Goal: Information Seeking & Learning: Check status

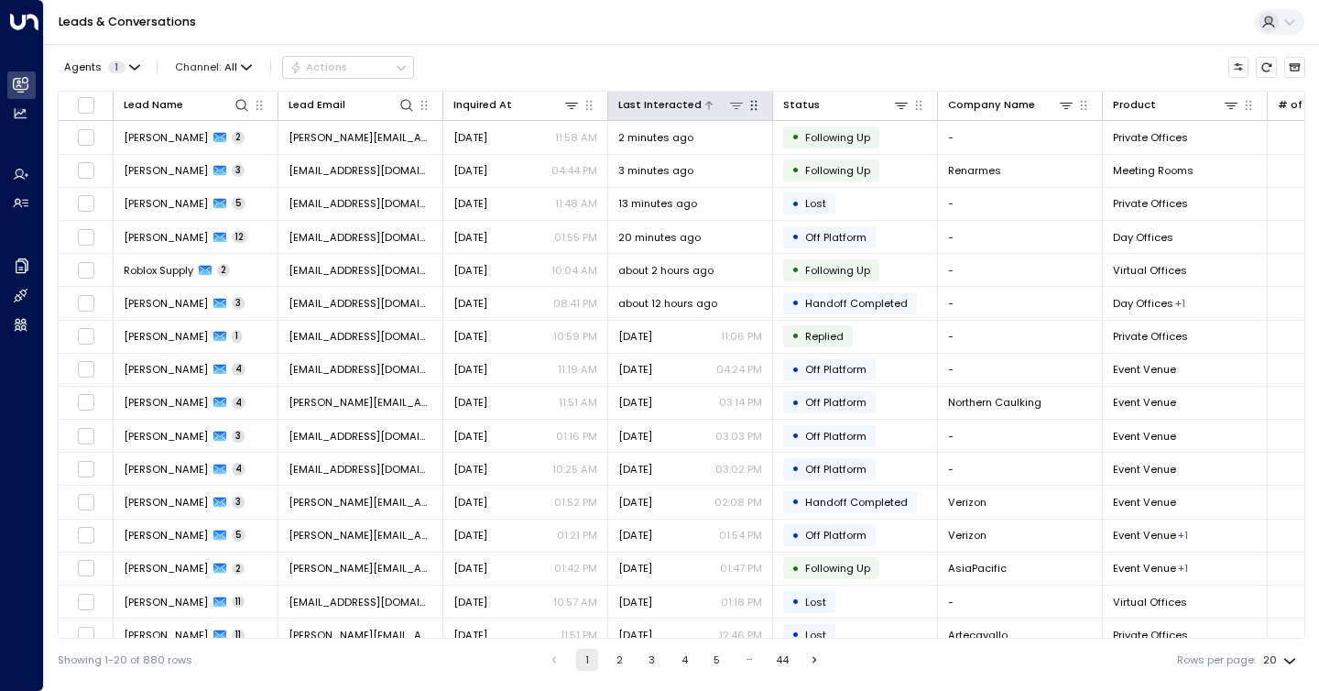
click at [664, 96] on div "Last Interacted" at bounding box center [659, 104] width 83 height 17
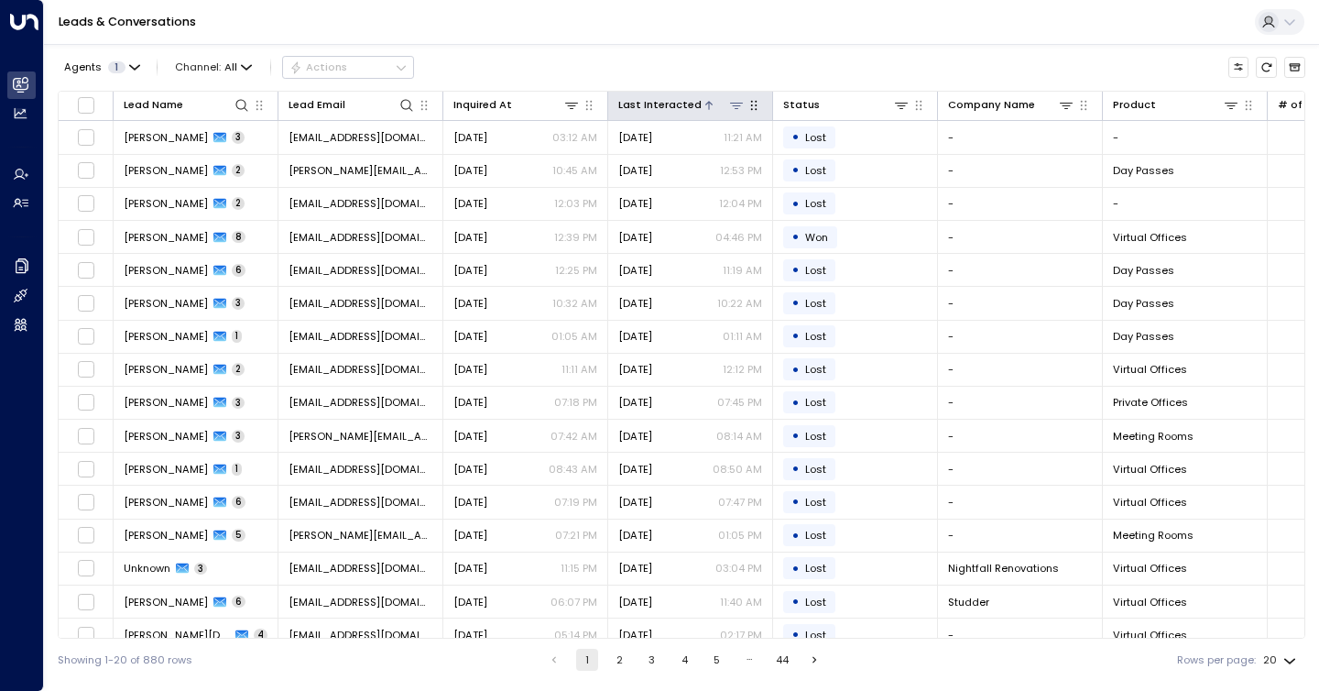
click at [665, 98] on div "Last Interacted" at bounding box center [659, 104] width 83 height 17
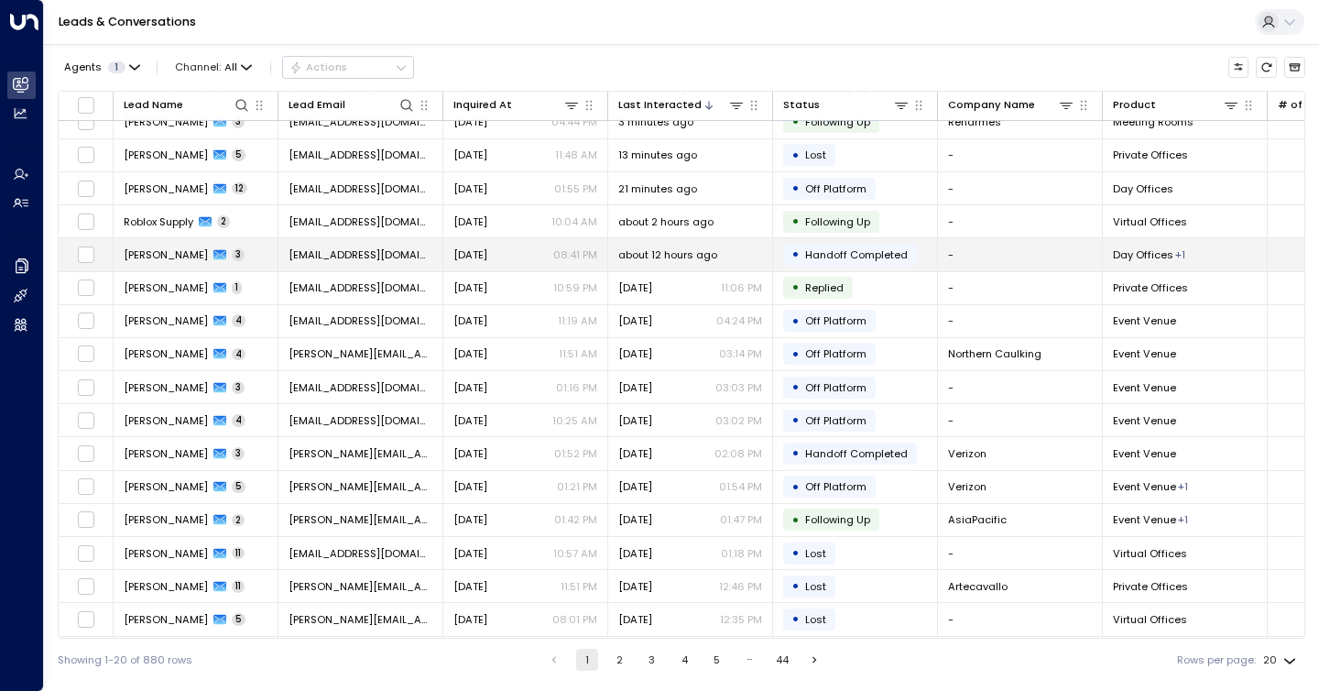
scroll to position [151, 0]
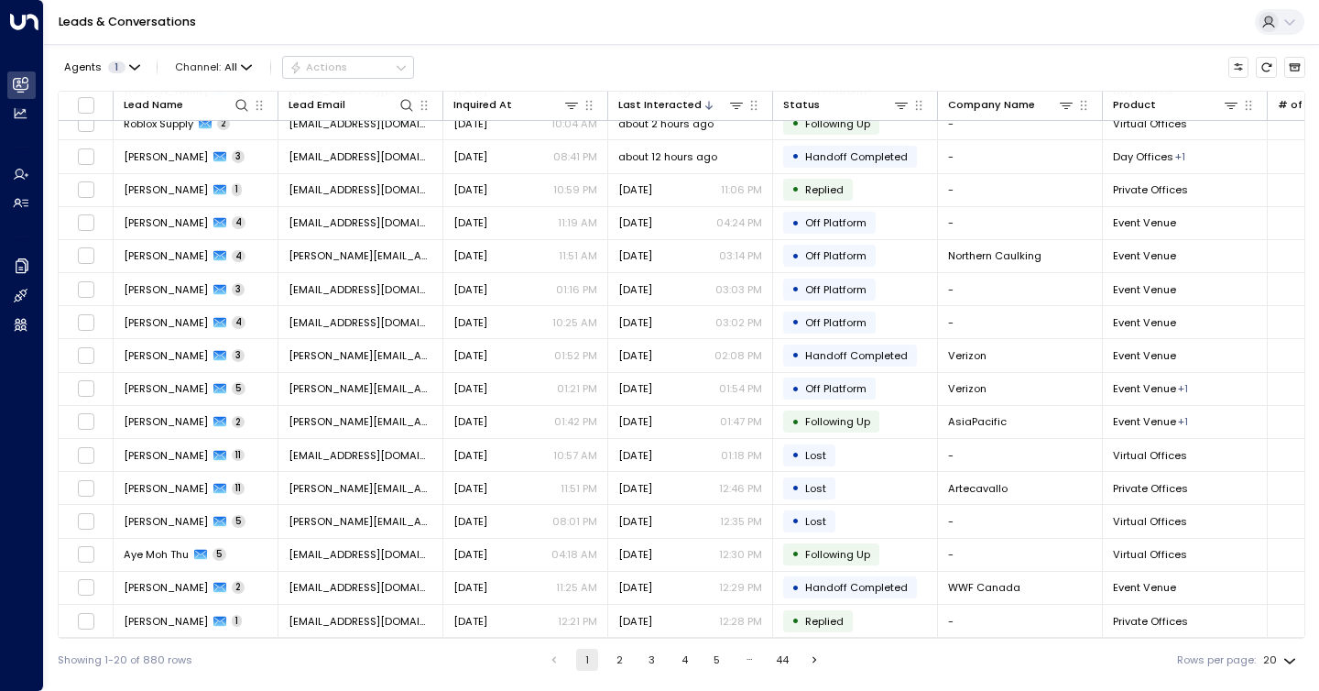
click at [631, 663] on ul "1 2 3 4 5 … 44" at bounding box center [684, 660] width 285 height 22
click at [624, 662] on button "2" at bounding box center [619, 660] width 22 height 22
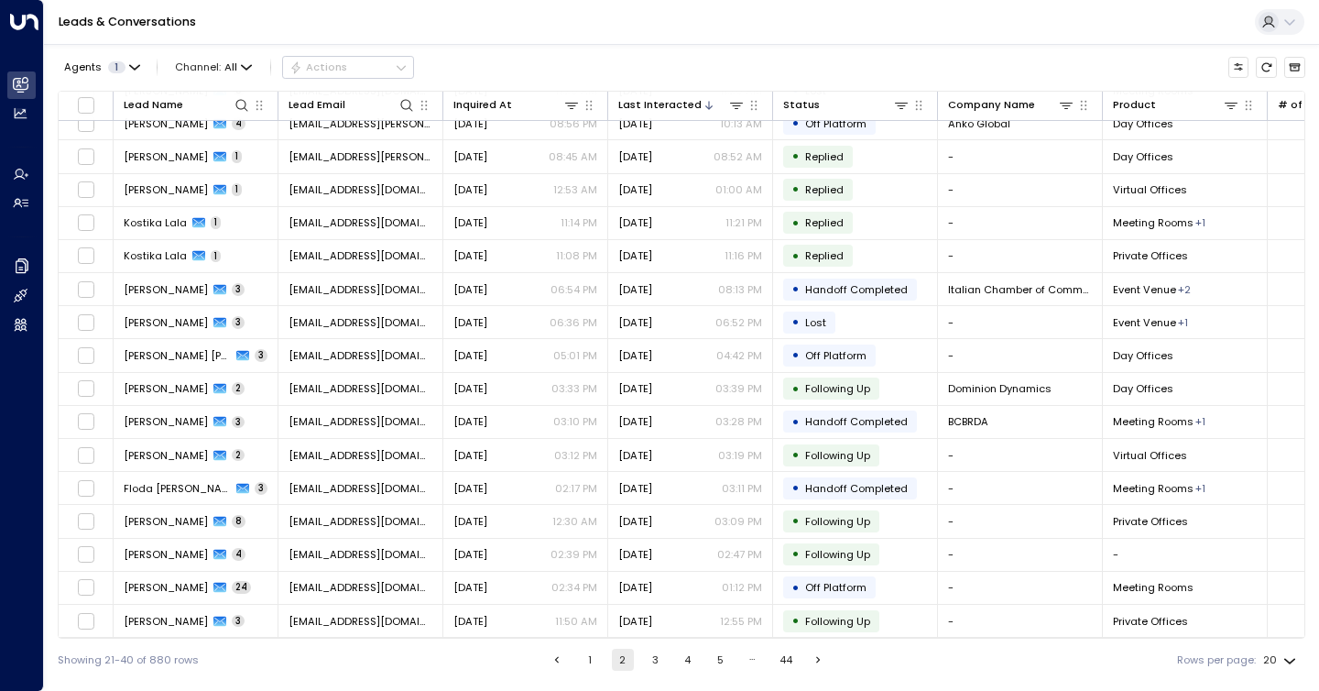
click at [650, 661] on button "3" at bounding box center [655, 660] width 22 height 22
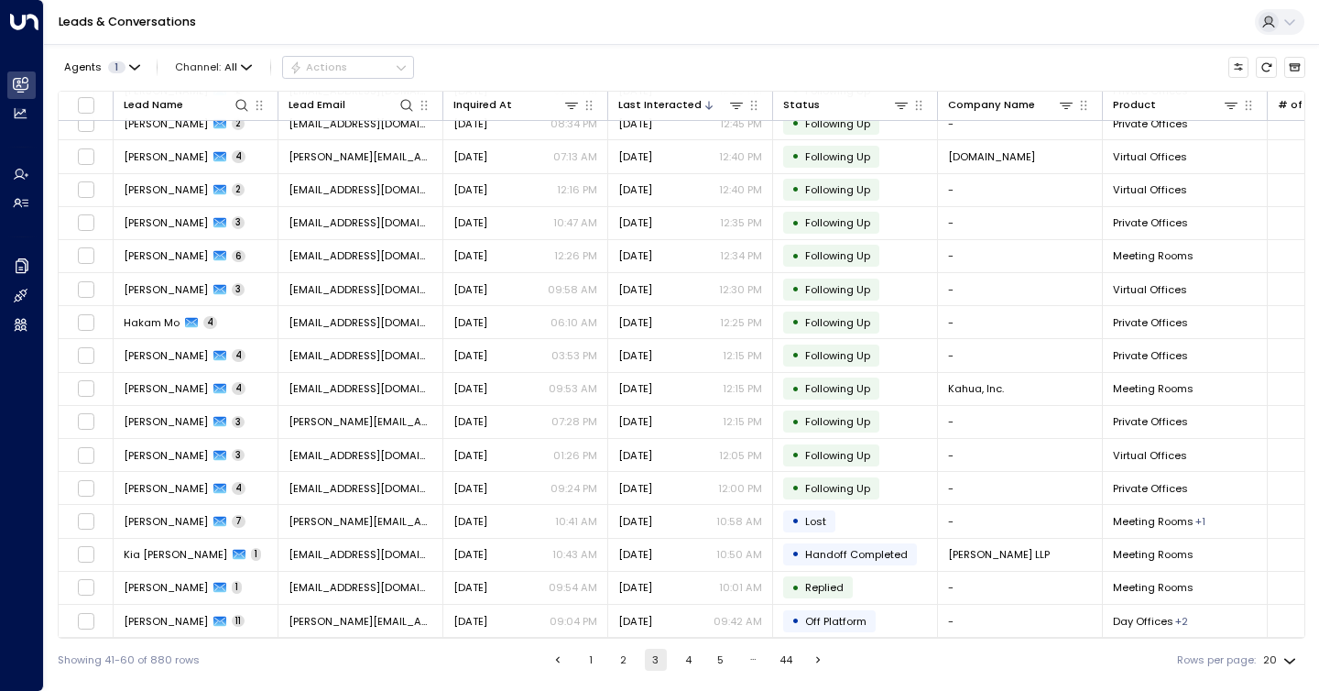
click at [689, 659] on button "4" at bounding box center [688, 660] width 22 height 22
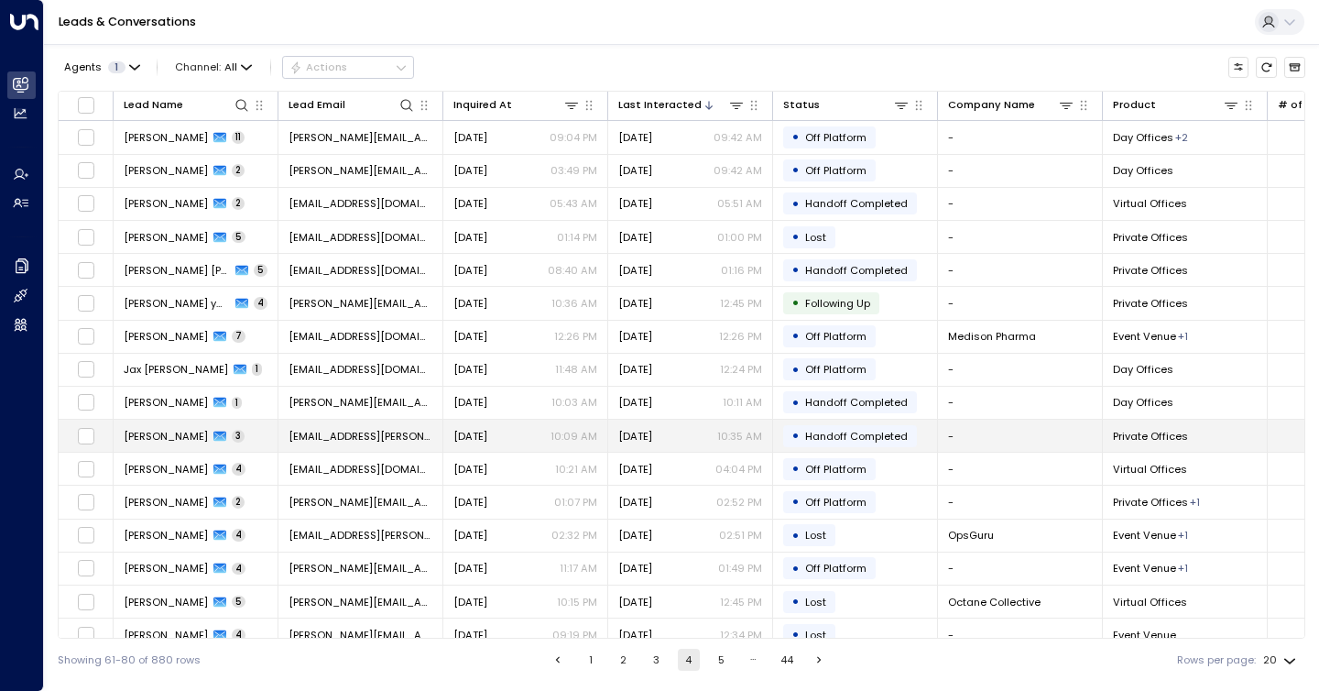
click at [700, 432] on div "[DATE] 10:35 AM" at bounding box center [690, 436] width 144 height 15
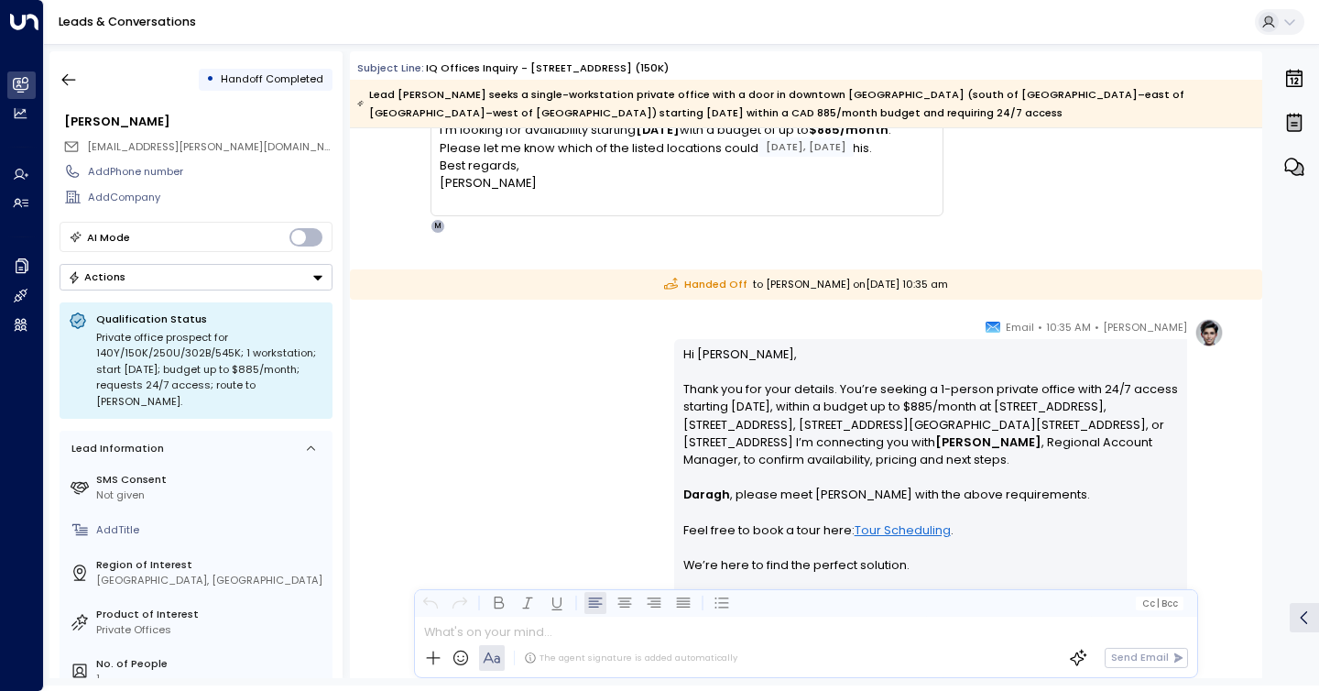
scroll to position [2038, 0]
click at [67, 72] on icon "button" at bounding box center [69, 80] width 18 height 18
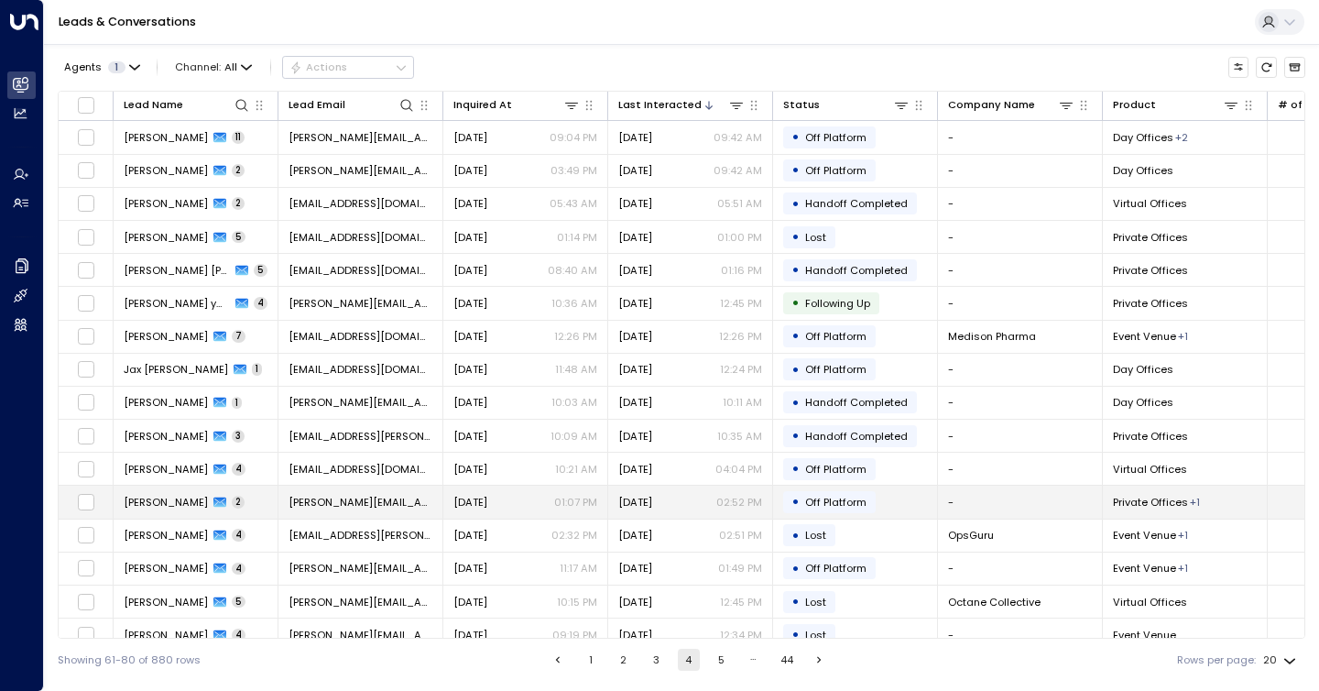
scroll to position [151, 0]
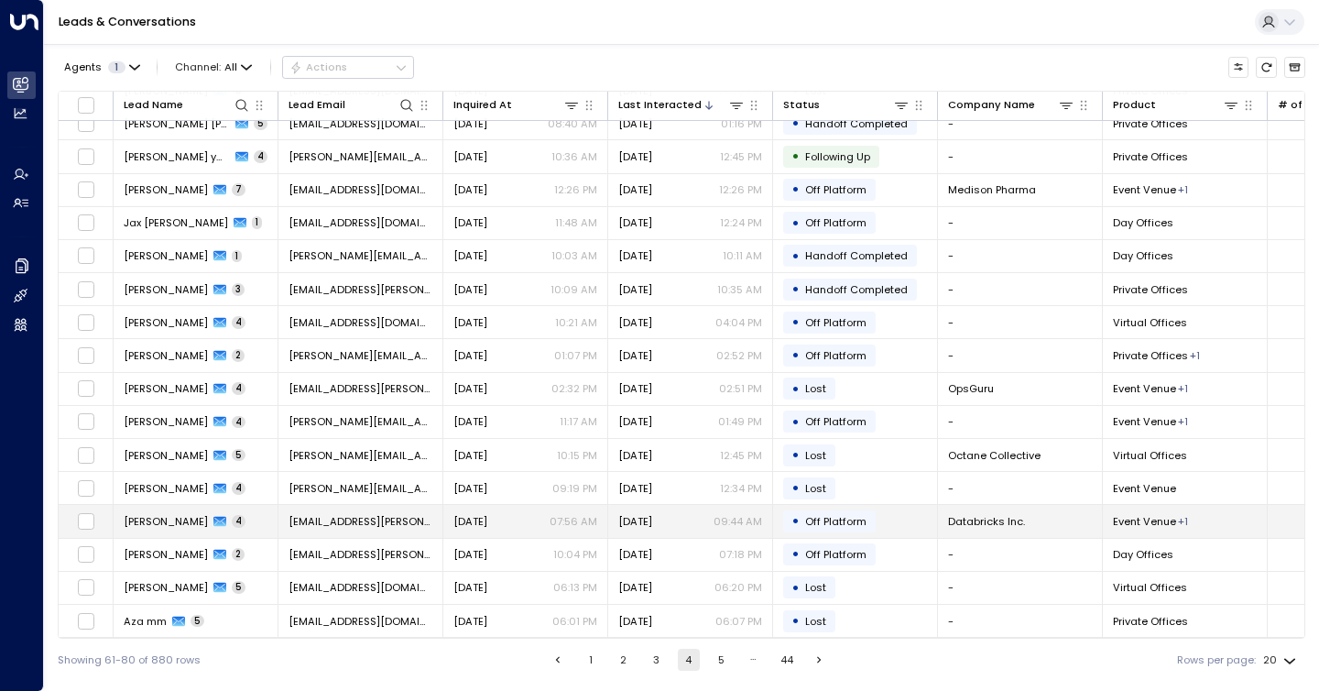
click at [437, 521] on td "[EMAIL_ADDRESS][PERSON_NAME][DOMAIN_NAME]" at bounding box center [361, 521] width 165 height 32
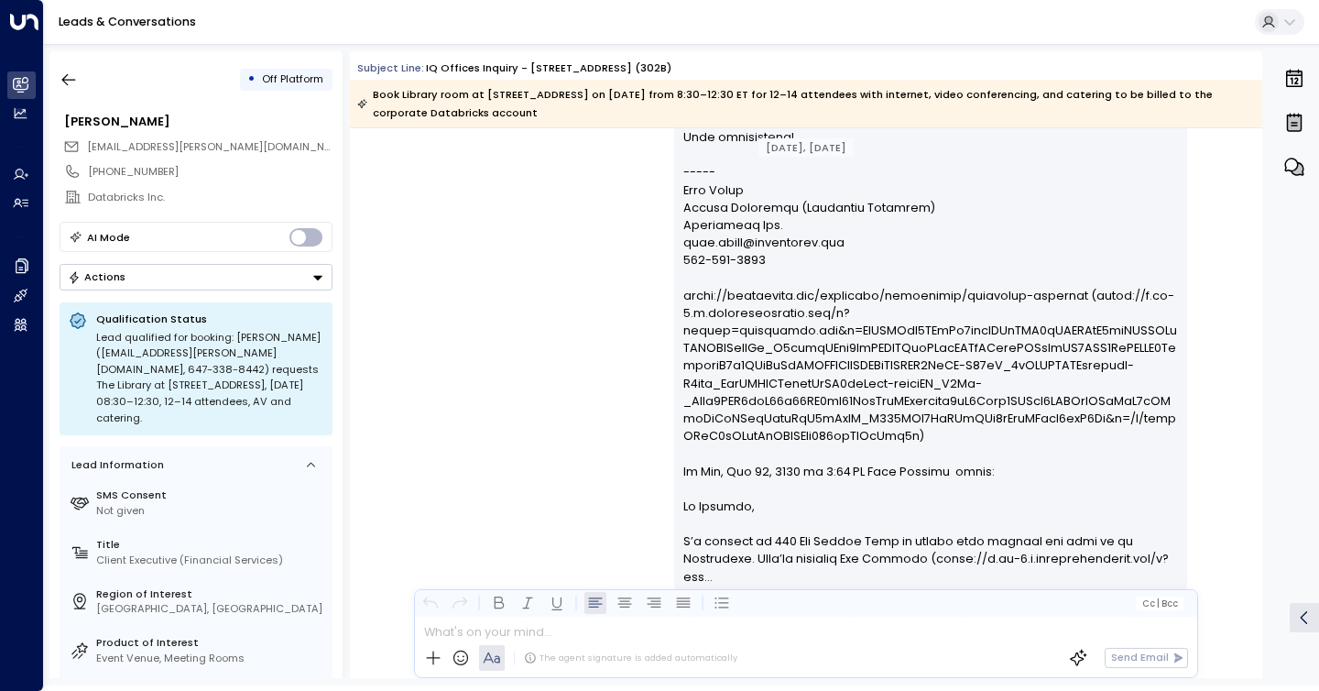
scroll to position [4594, 0]
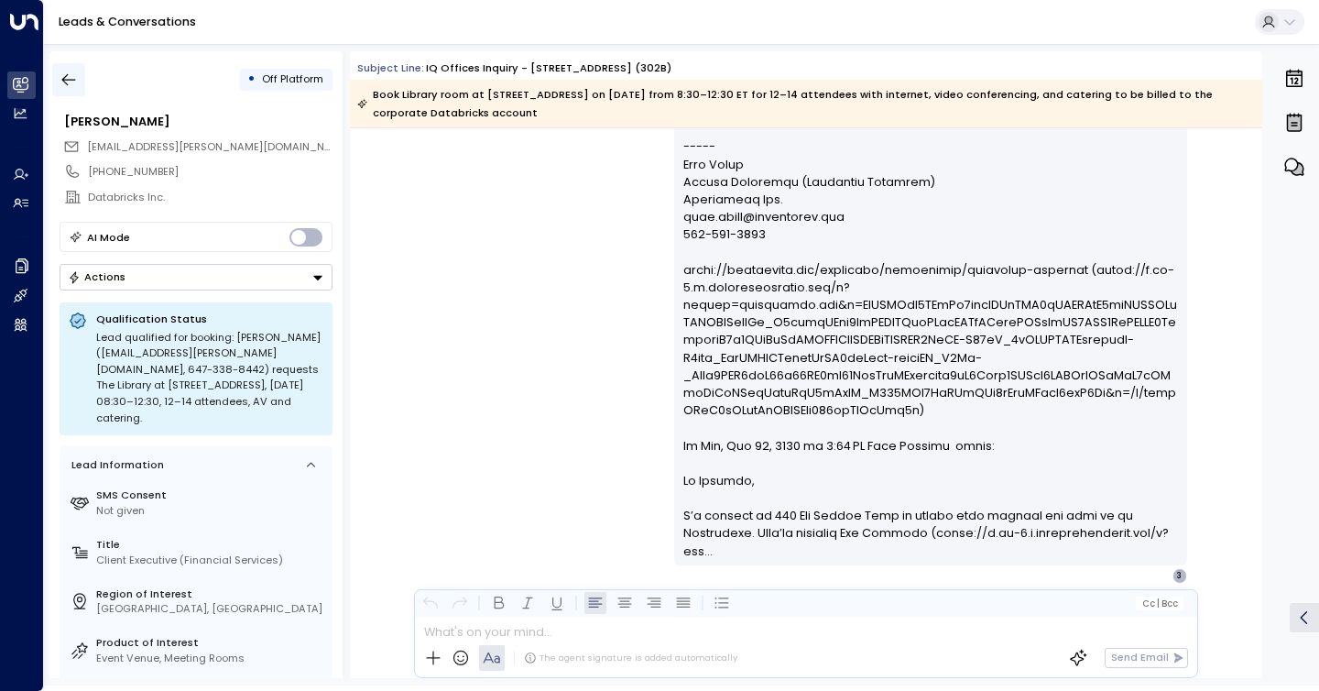
click at [71, 94] on button "button" at bounding box center [68, 79] width 33 height 33
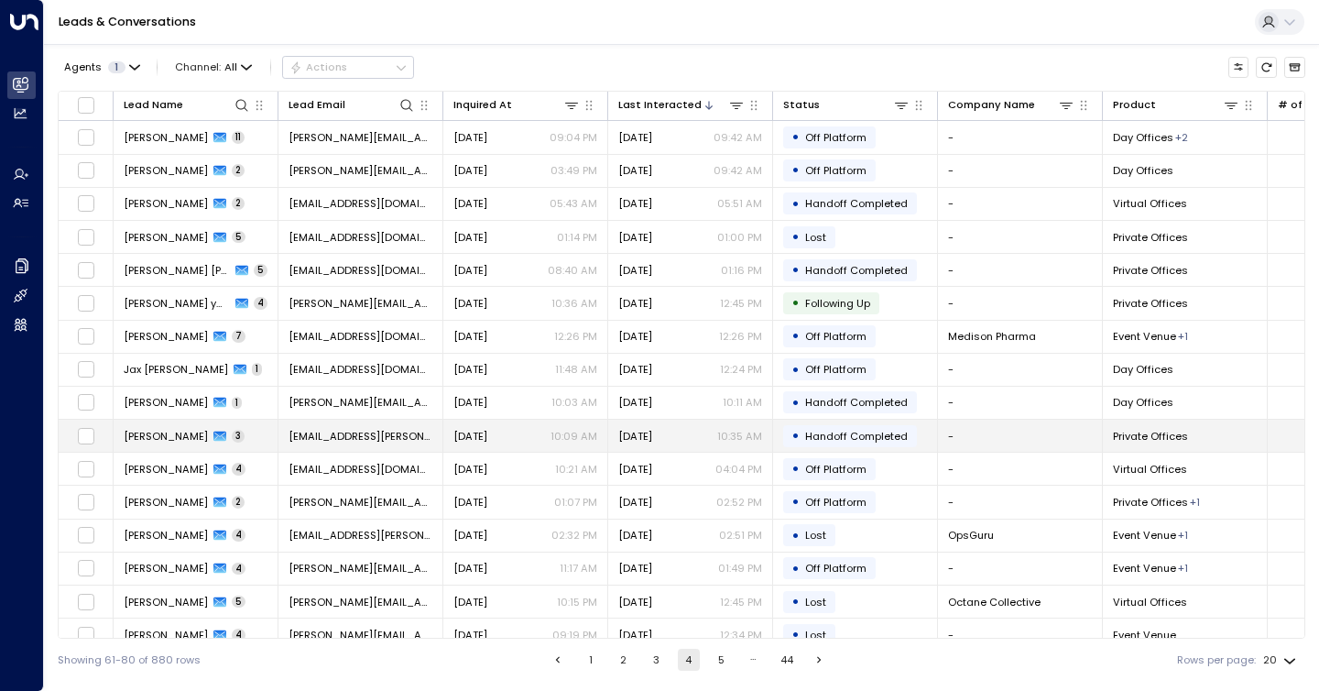
click at [703, 435] on div "[DATE] 10:35 AM" at bounding box center [690, 436] width 144 height 15
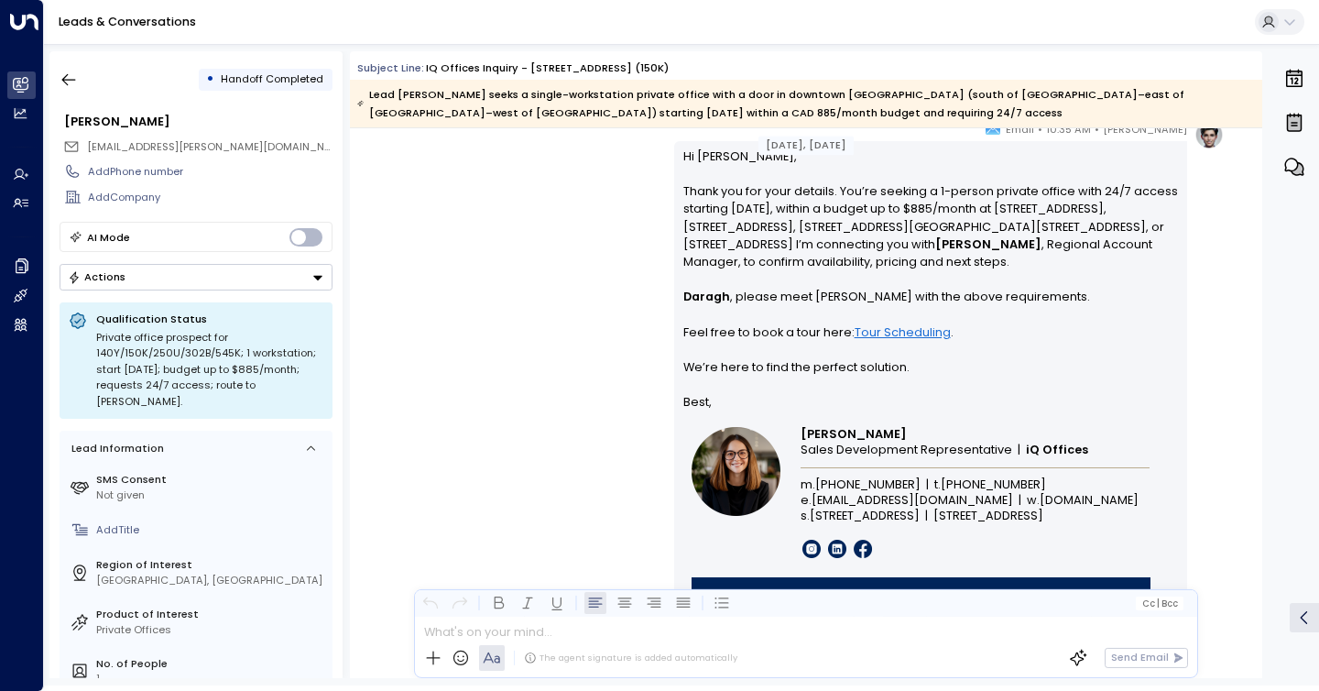
scroll to position [2270, 0]
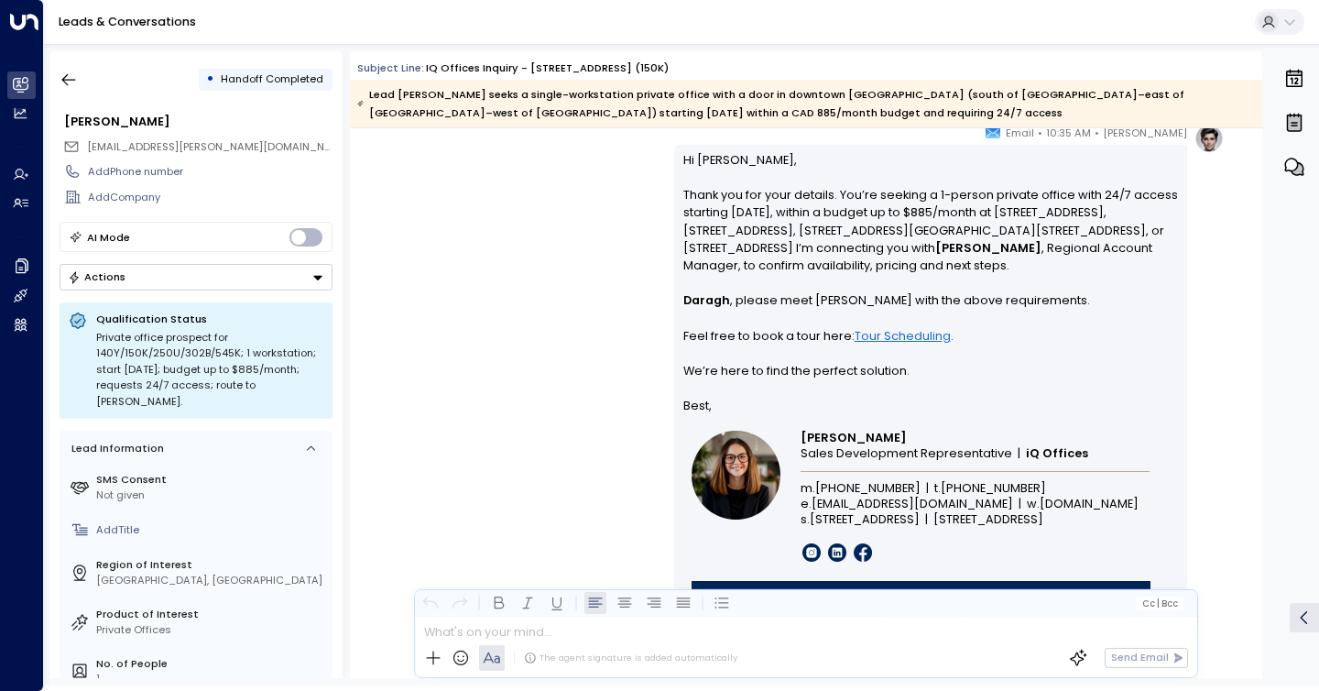
click at [505, 228] on div "[PERSON_NAME] • 10:35 AM • Email Hi [PERSON_NAME], Thank you for your details. …" at bounding box center [806, 416] width 836 height 585
click at [626, 258] on div "[PERSON_NAME] • 10:35 AM • Email Hi [PERSON_NAME], Thank you for your details. …" at bounding box center [806, 416] width 836 height 585
click at [62, 80] on icon "button" at bounding box center [69, 80] width 14 height 12
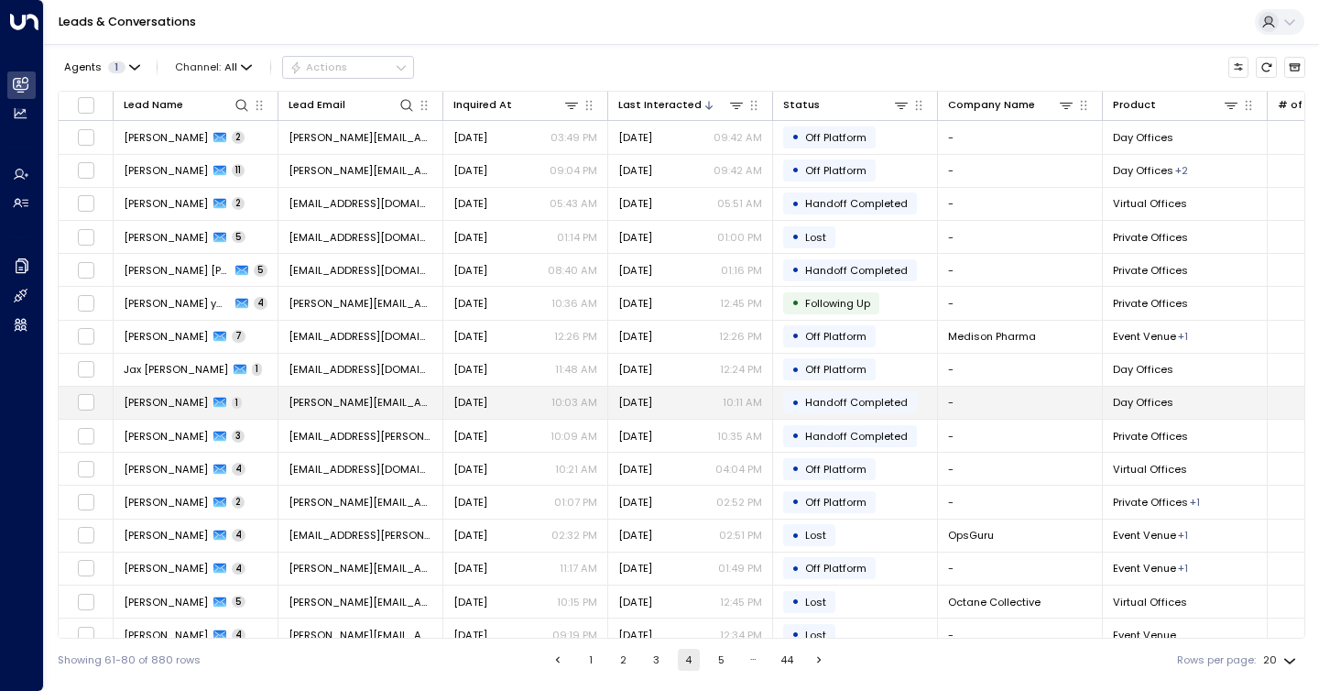
click at [595, 388] on td "[DATE] 10:03 AM" at bounding box center [525, 403] width 165 height 32
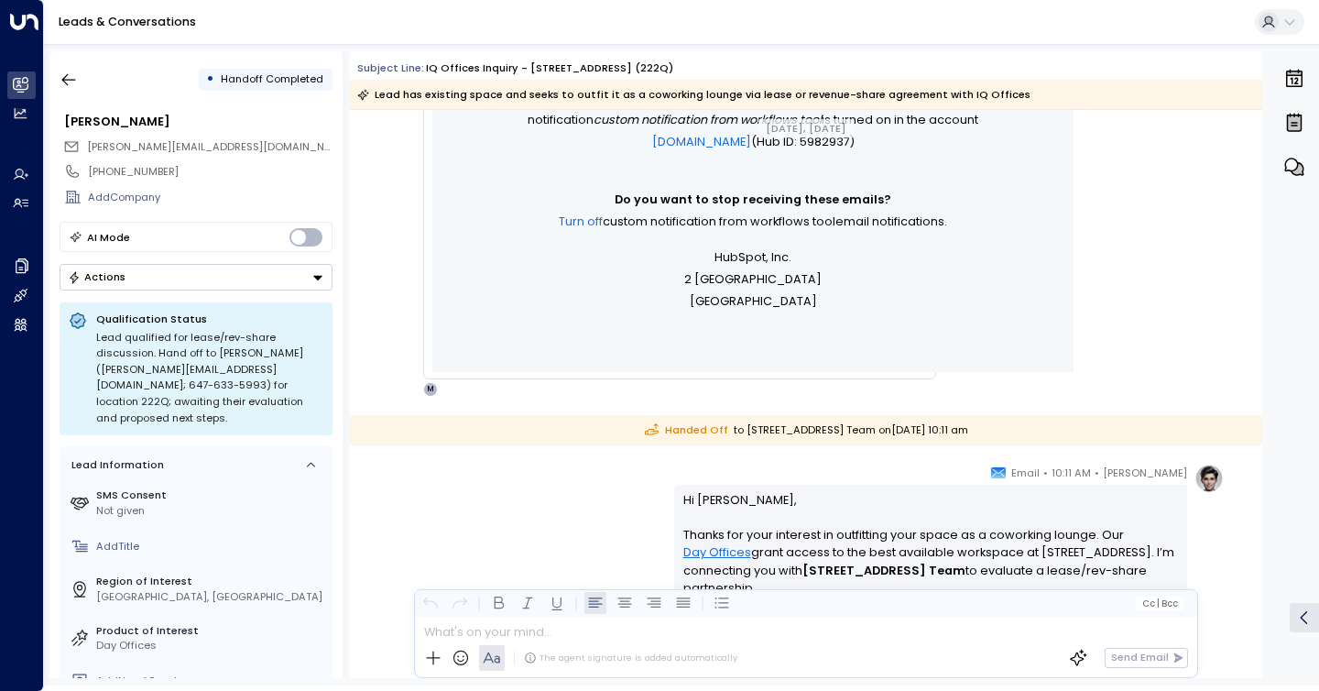
scroll to position [681, 0]
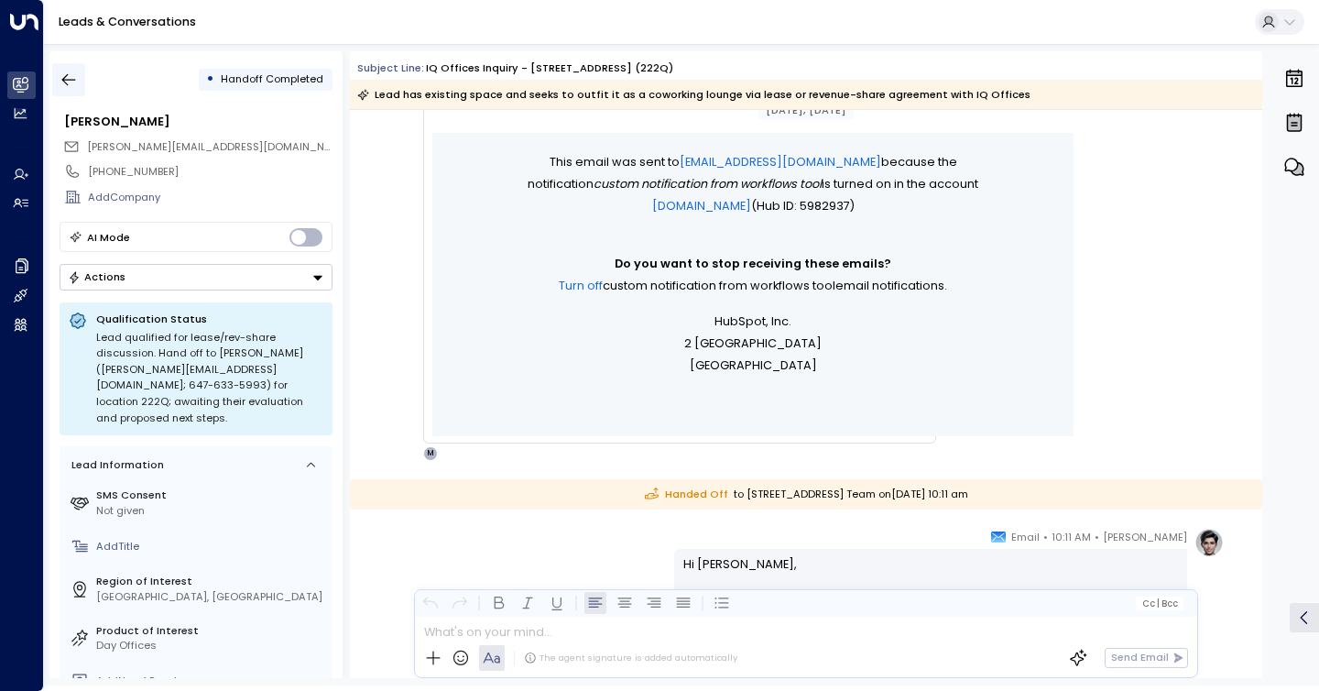
click at [73, 76] on icon "button" at bounding box center [69, 80] width 18 height 18
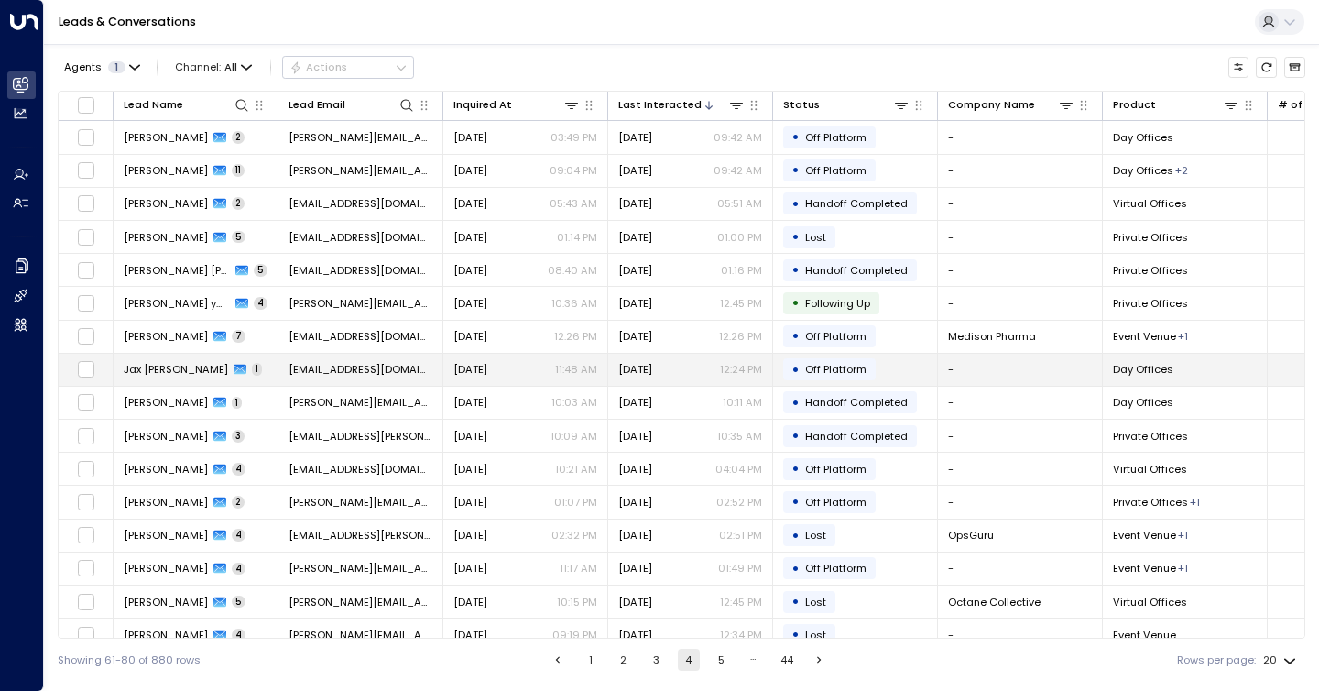
click at [287, 368] on td "[EMAIL_ADDRESS][DOMAIN_NAME]" at bounding box center [361, 370] width 165 height 32
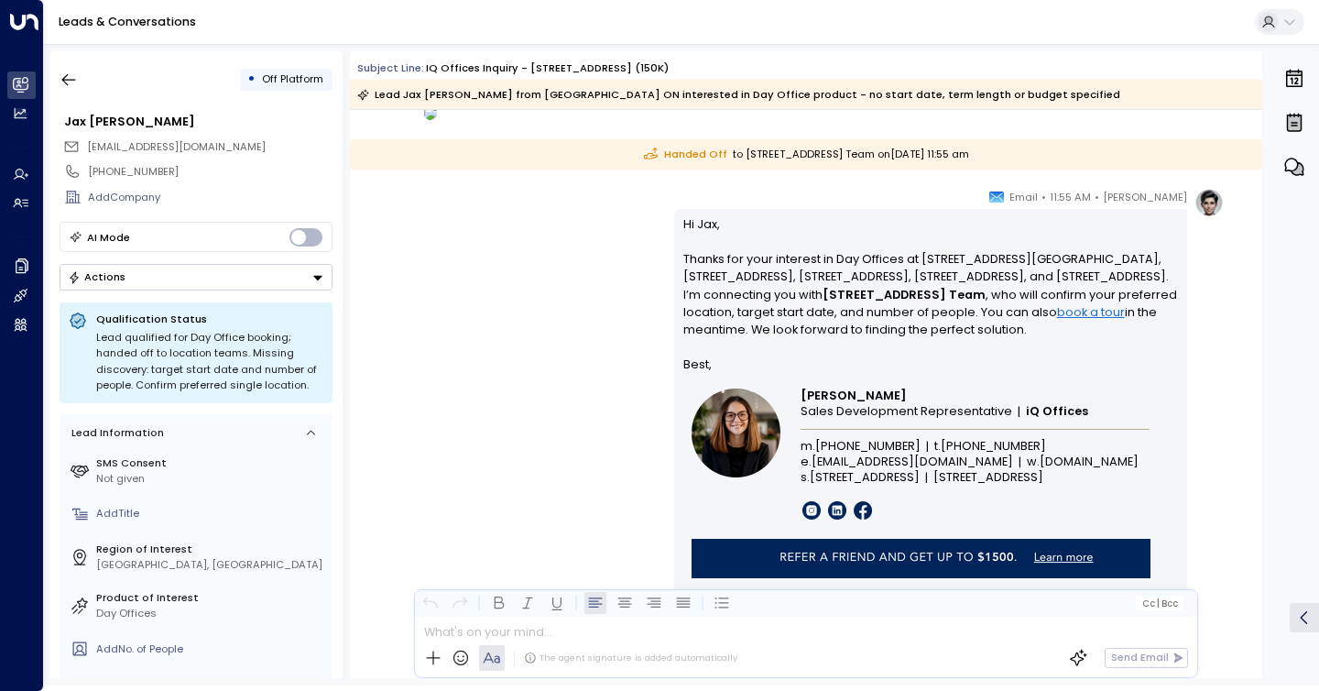
scroll to position [956, 0]
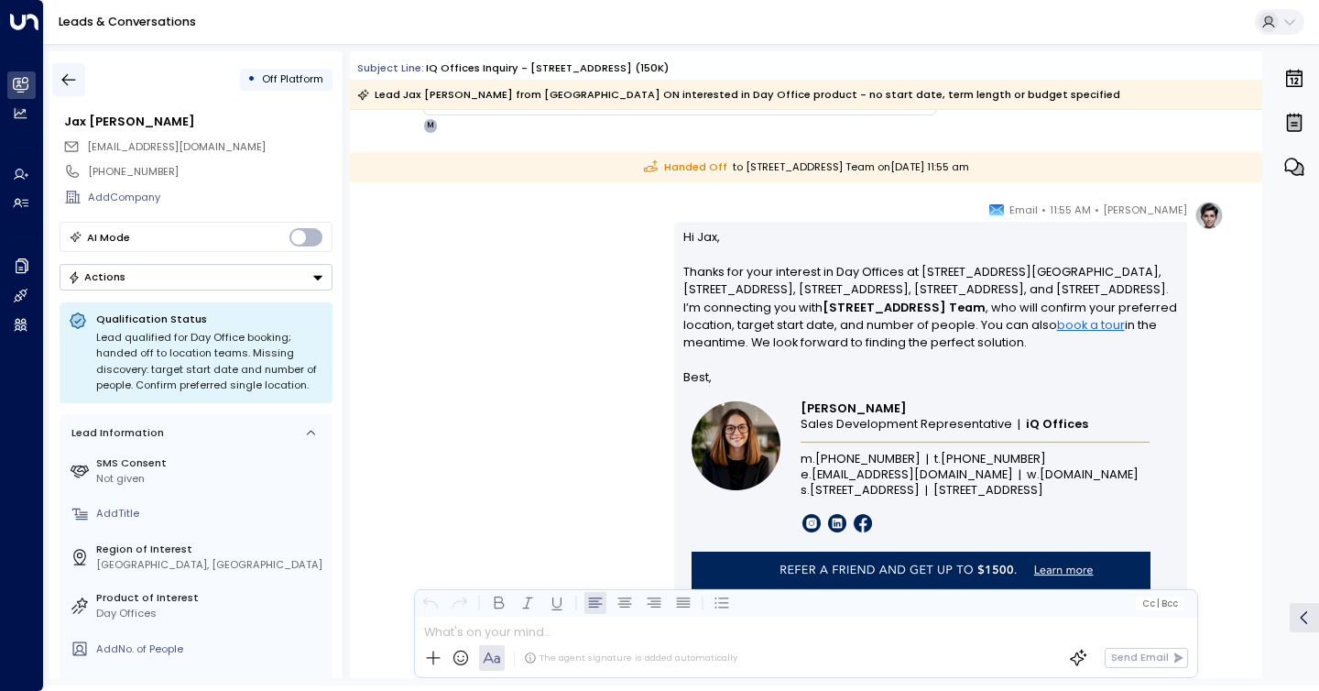
click at [60, 78] on icon "button" at bounding box center [69, 80] width 18 height 18
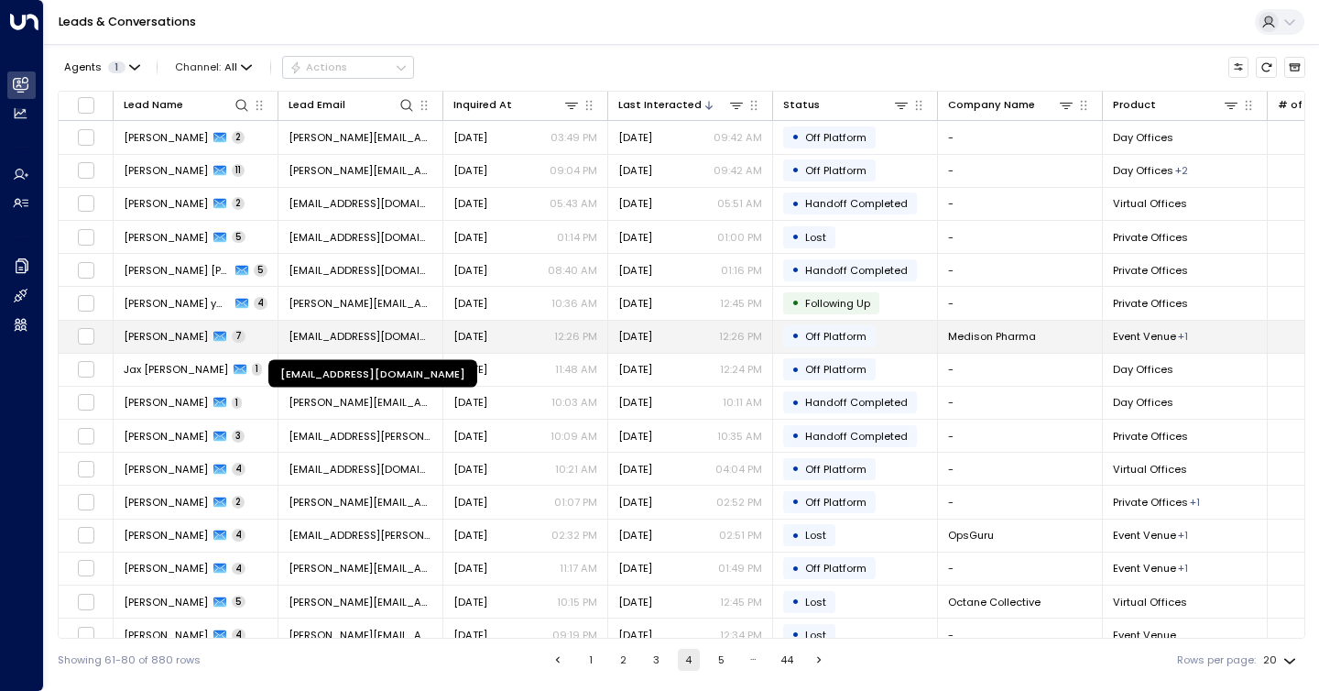
click at [298, 336] on span "[EMAIL_ADDRESS][DOMAIN_NAME]" at bounding box center [361, 336] width 144 height 15
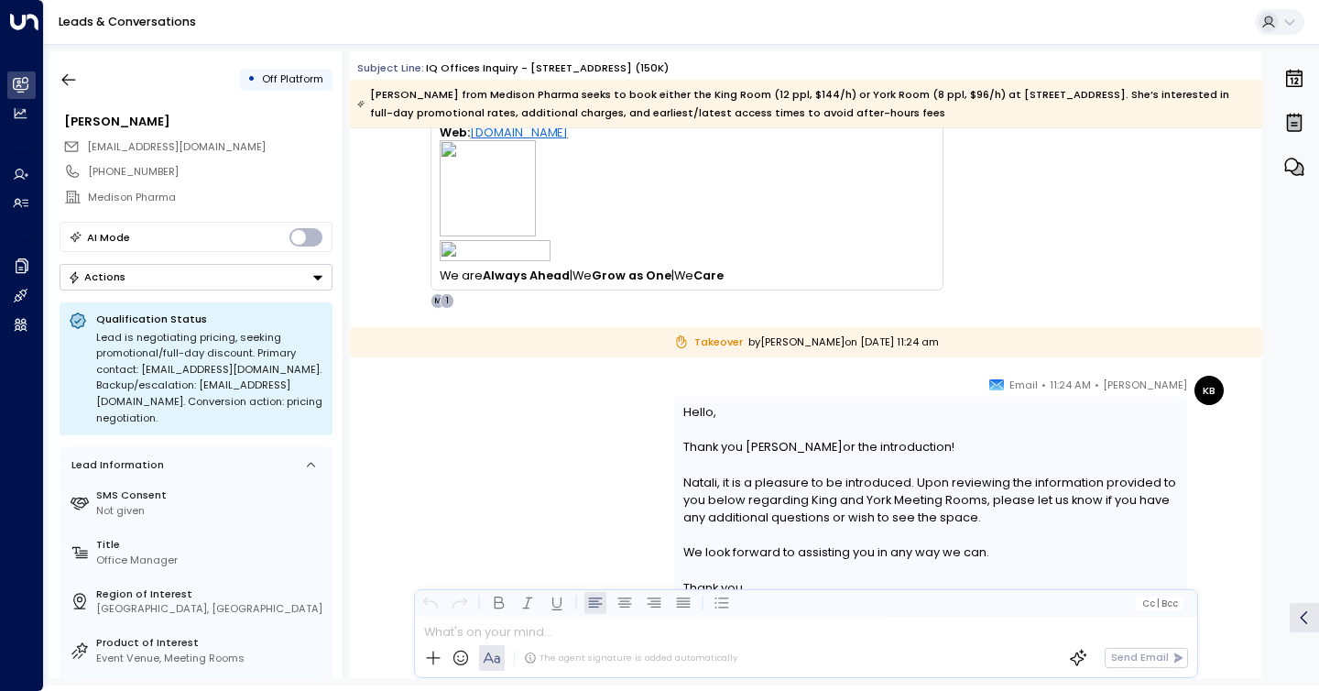
scroll to position [3806, 0]
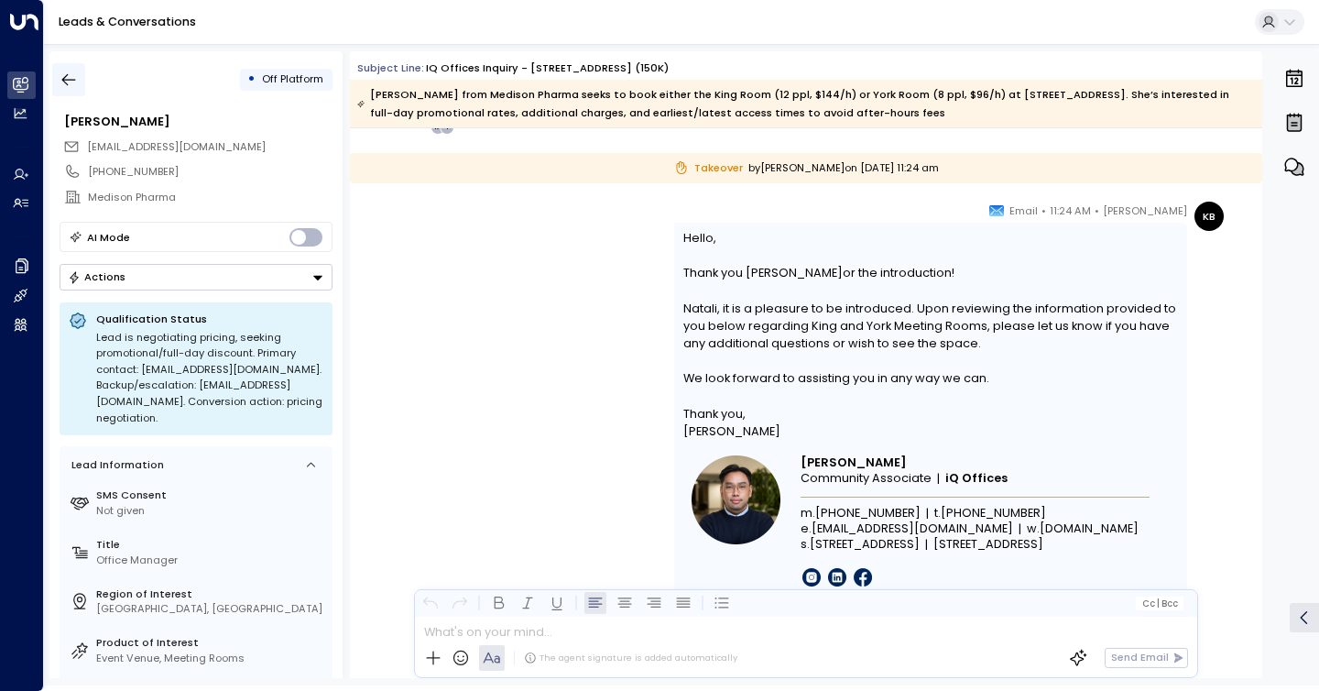
click at [61, 80] on icon "button" at bounding box center [69, 80] width 18 height 18
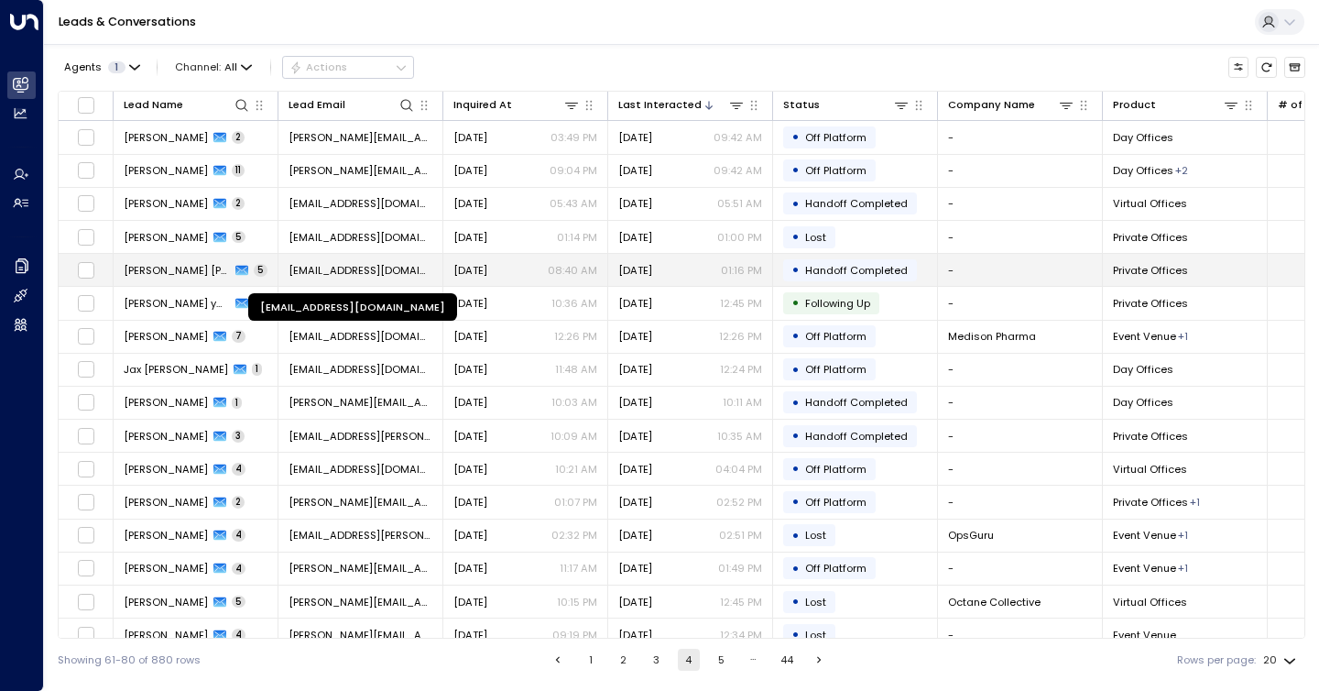
click at [372, 273] on span "[EMAIL_ADDRESS][DOMAIN_NAME]" at bounding box center [361, 270] width 144 height 15
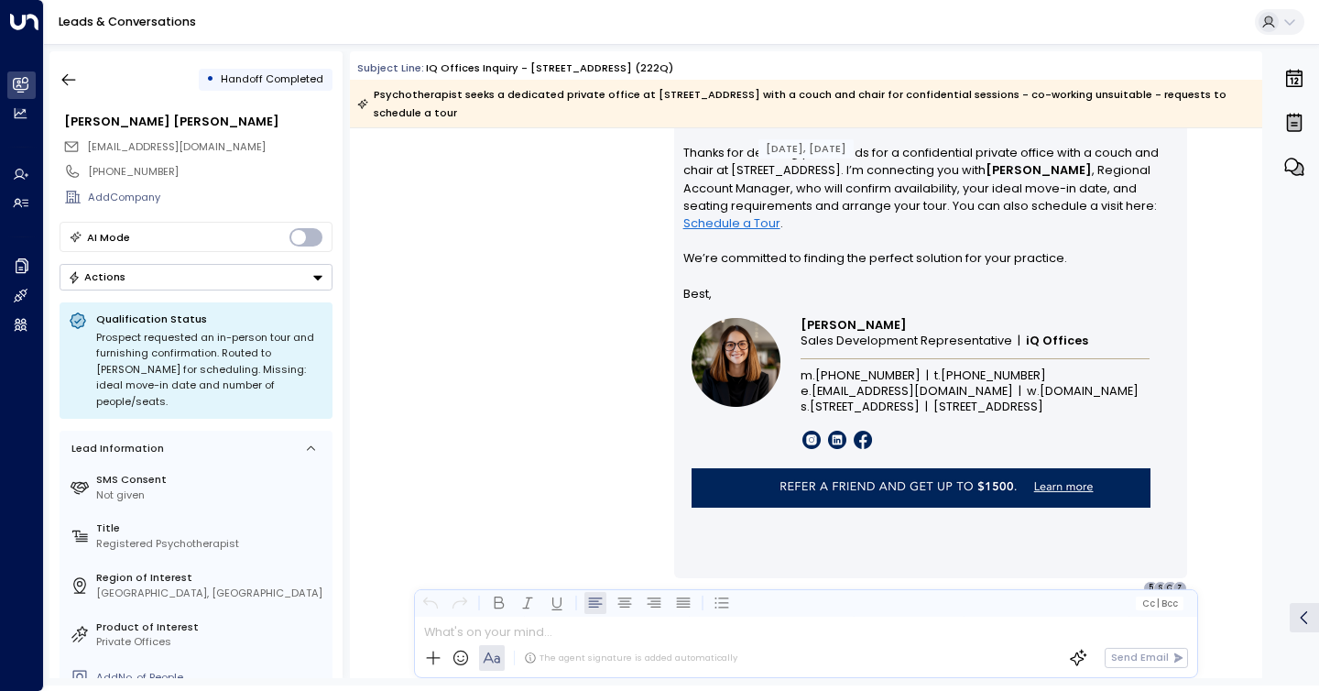
scroll to position [3739, 0]
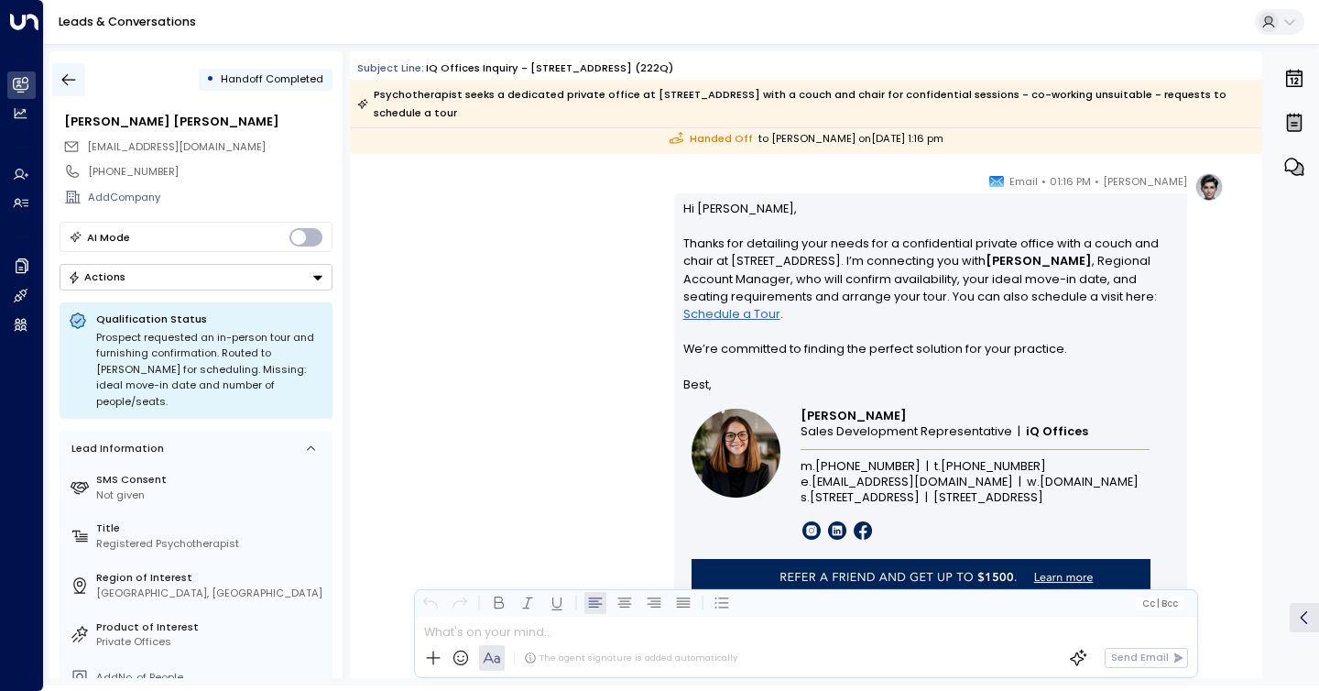
click at [76, 79] on icon "button" at bounding box center [69, 80] width 18 height 18
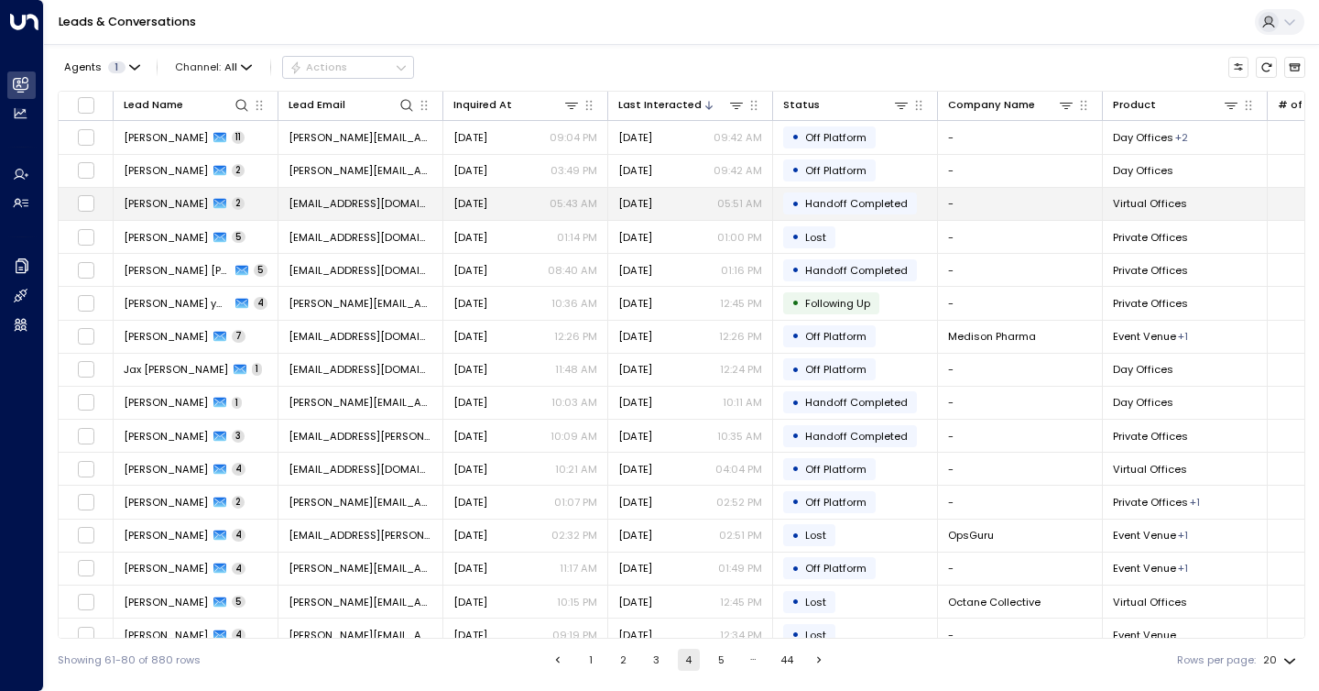
click at [162, 201] on span "[PERSON_NAME]" at bounding box center [166, 203] width 84 height 15
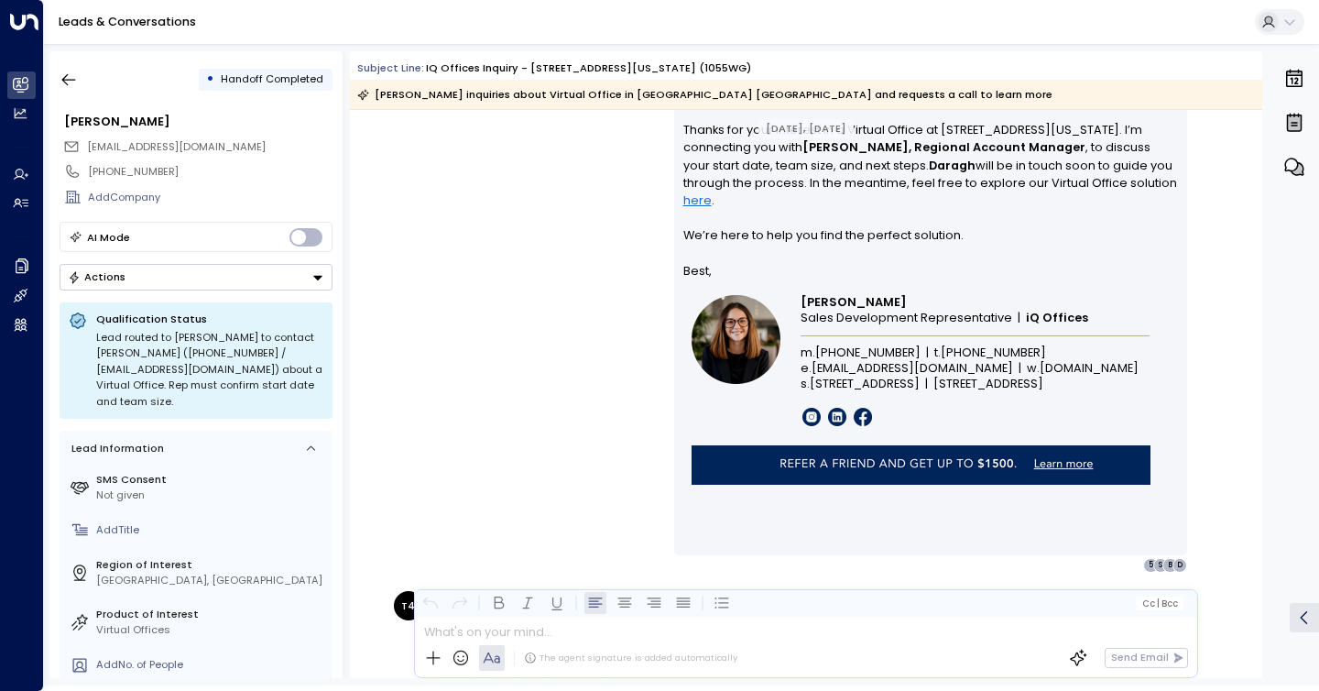
scroll to position [1035, 0]
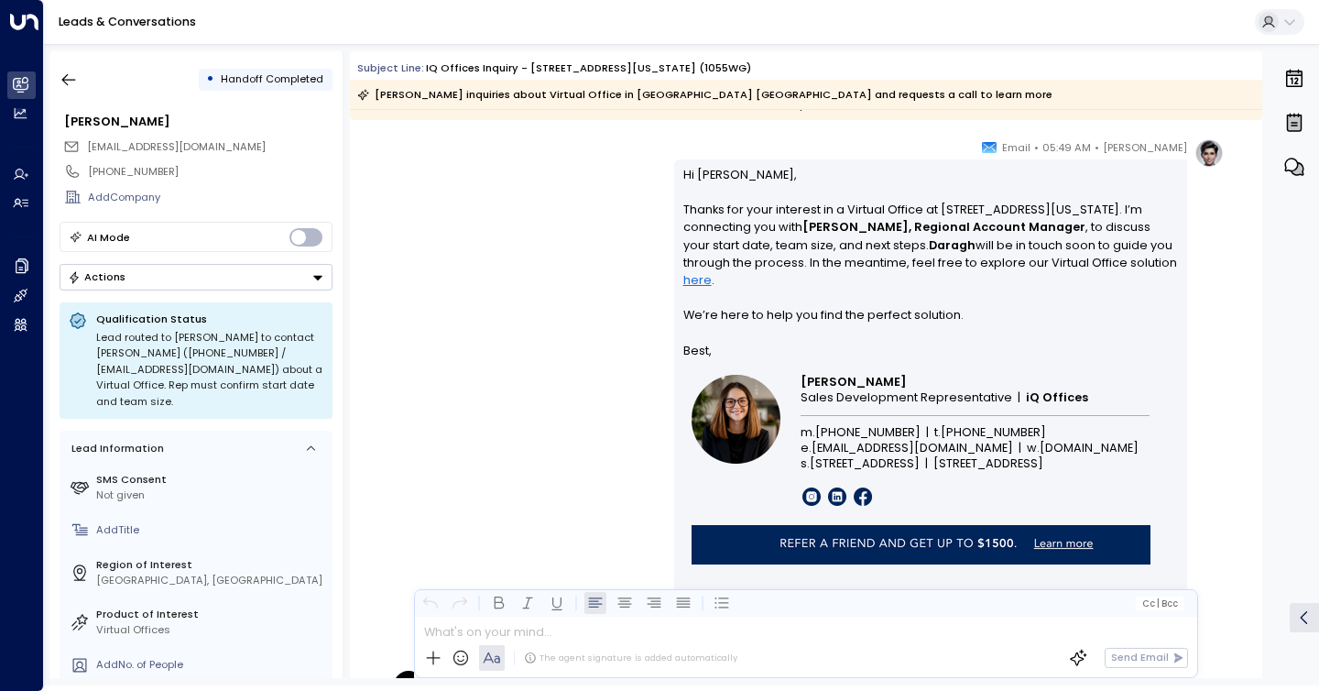
drag, startPoint x: 607, startPoint y: 246, endPoint x: 600, endPoint y: 252, distance: 9.7
click at [601, 252] on div "[PERSON_NAME] • 05:49 AM • Email Hi [PERSON_NAME], Thanks for your interest in …" at bounding box center [806, 395] width 836 height 514
click at [74, 82] on icon "button" at bounding box center [69, 80] width 18 height 18
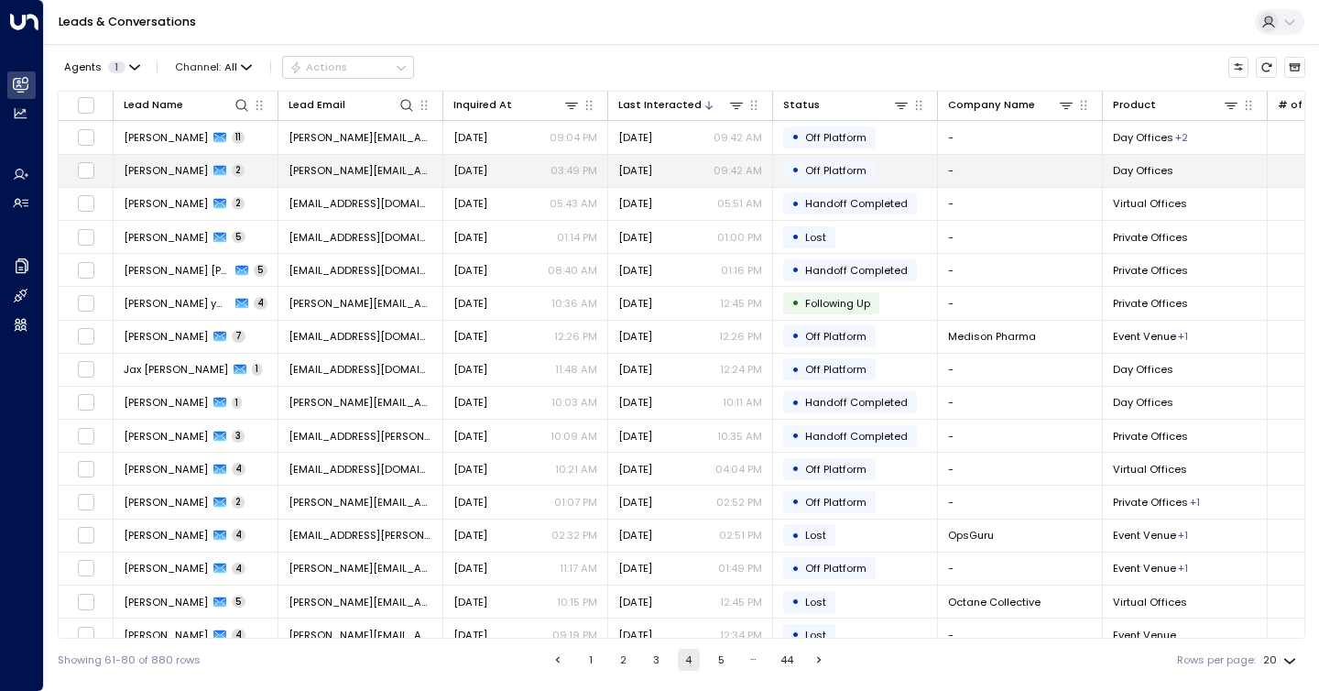
click at [370, 173] on span "[PERSON_NAME][EMAIL_ADDRESS][DOMAIN_NAME]" at bounding box center [361, 170] width 144 height 15
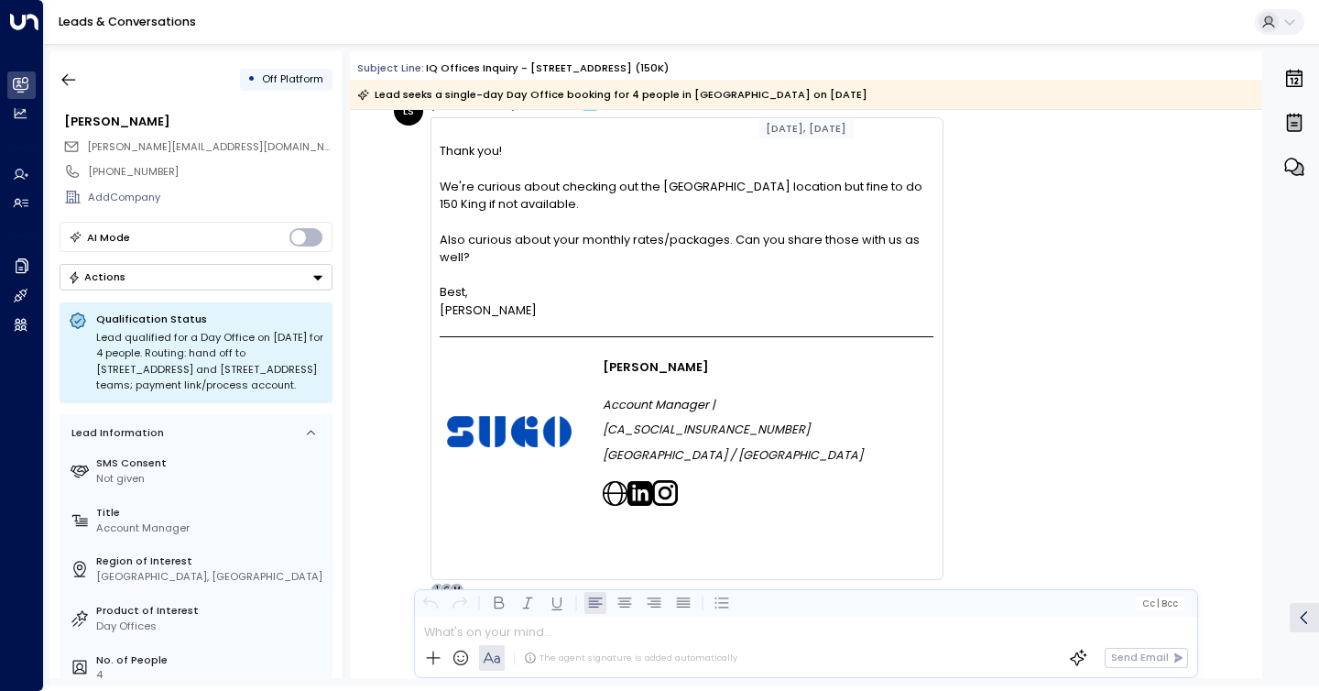
scroll to position [1076, 0]
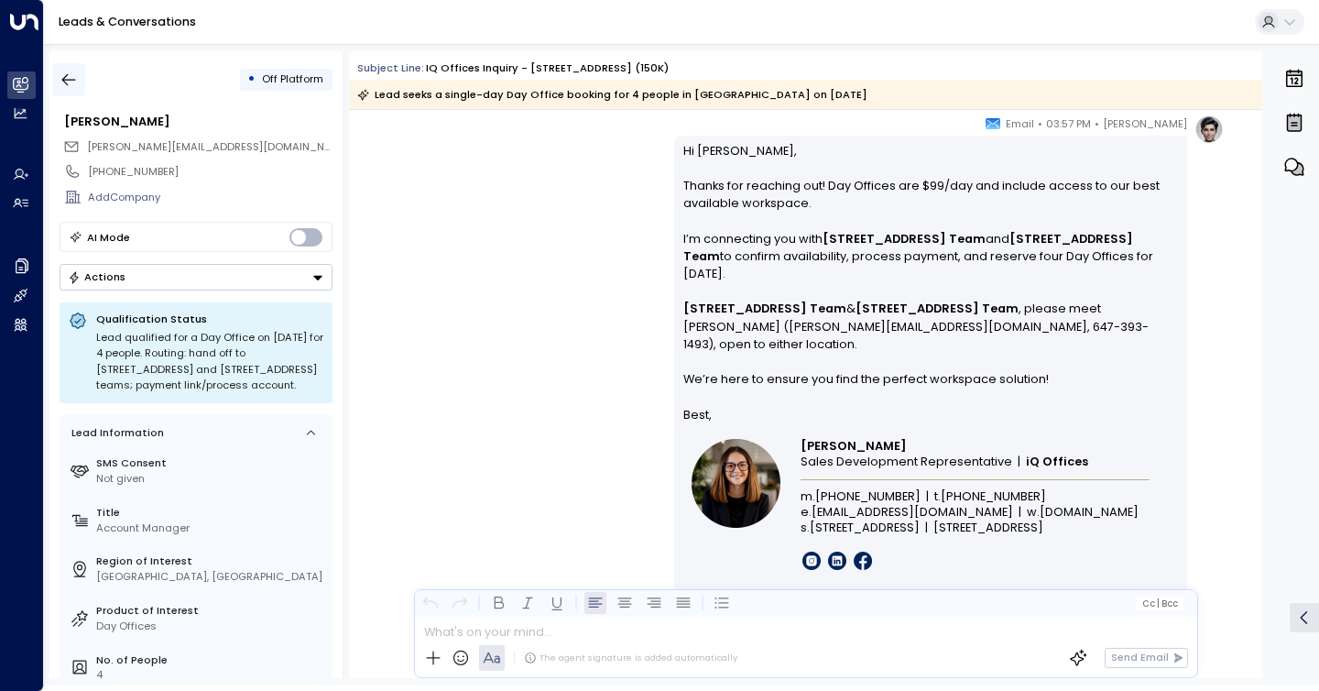
click at [74, 72] on icon "button" at bounding box center [69, 80] width 18 height 18
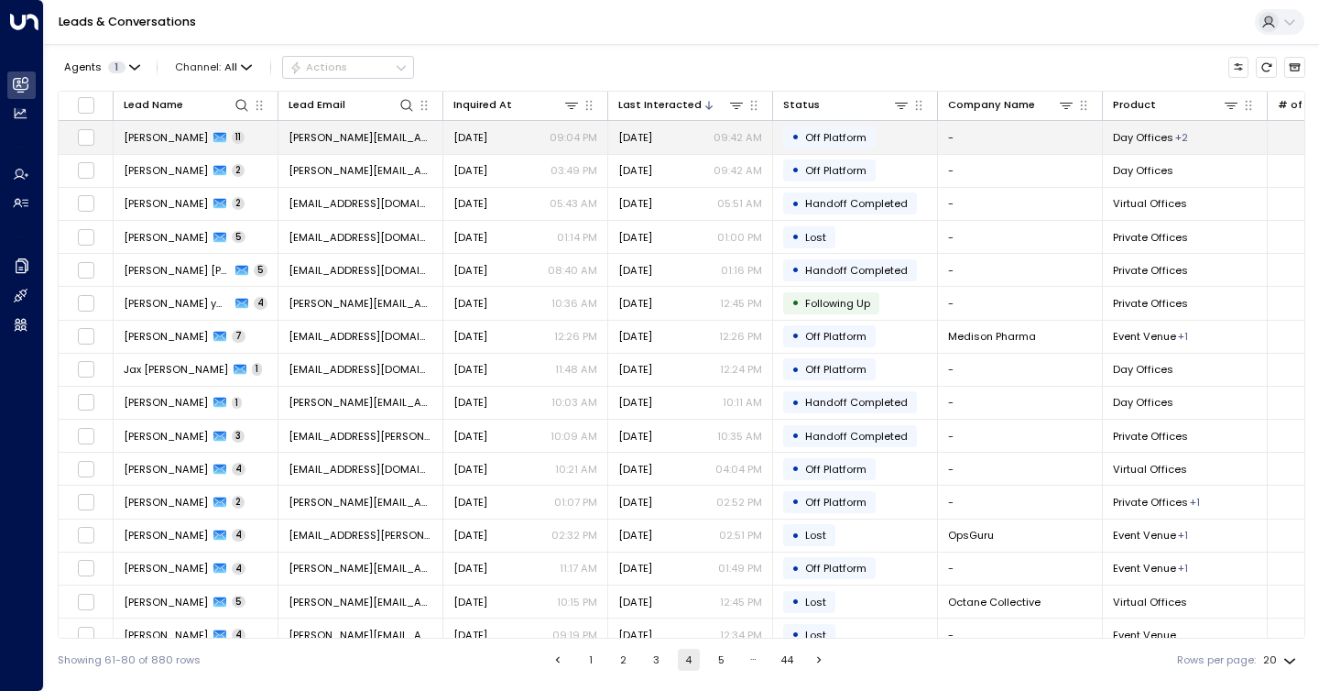
click at [182, 148] on td "[PERSON_NAME] 11" at bounding box center [196, 137] width 165 height 32
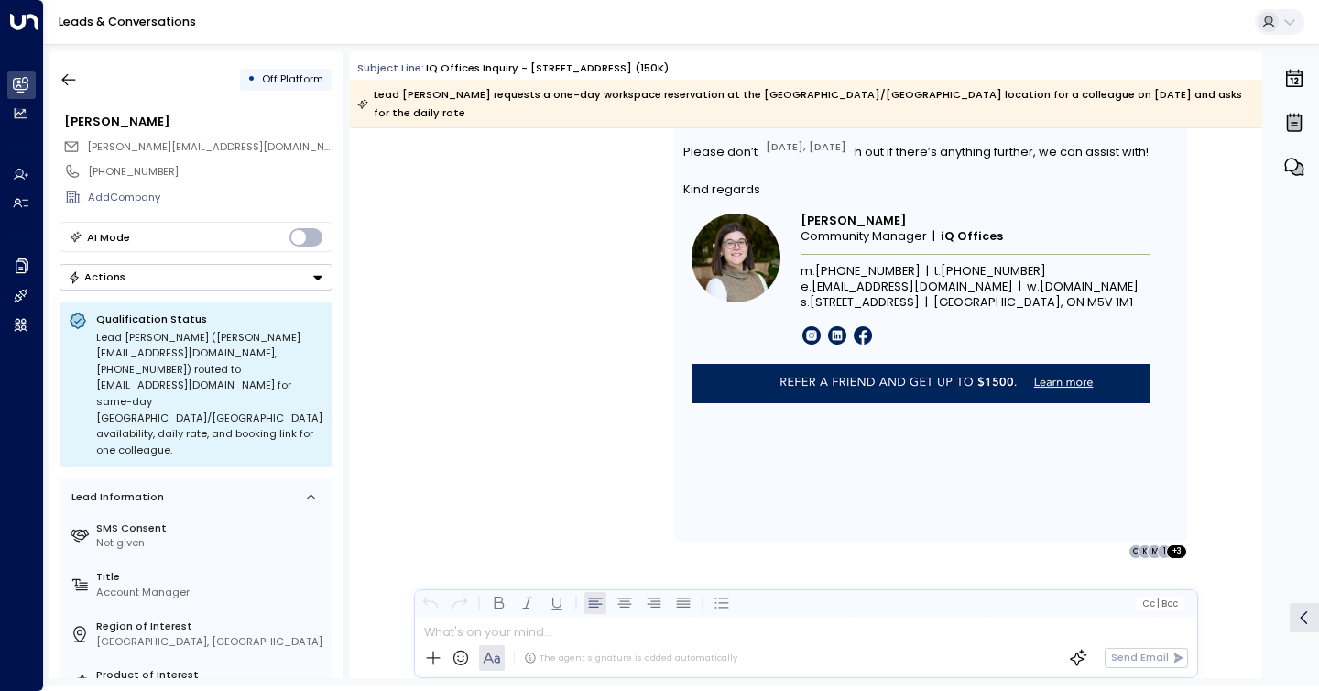
scroll to position [7337, 0]
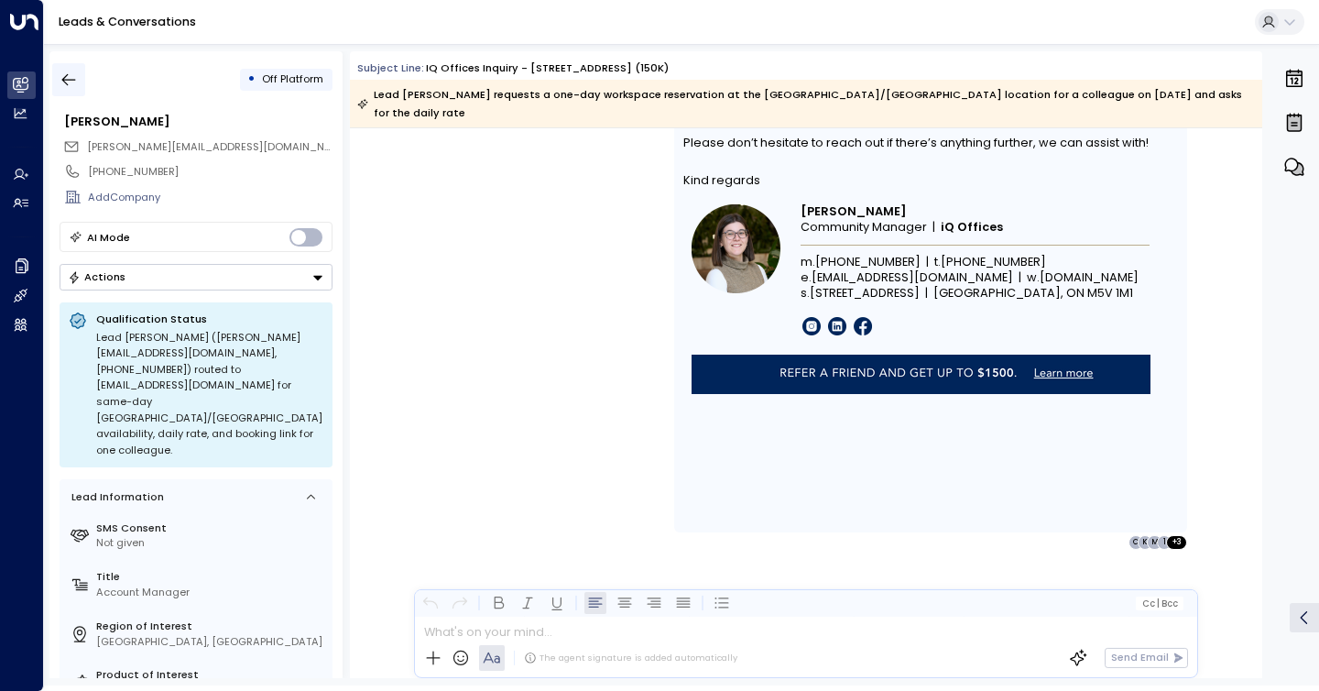
click at [67, 81] on icon "button" at bounding box center [69, 80] width 18 height 18
